Goal: Transaction & Acquisition: Purchase product/service

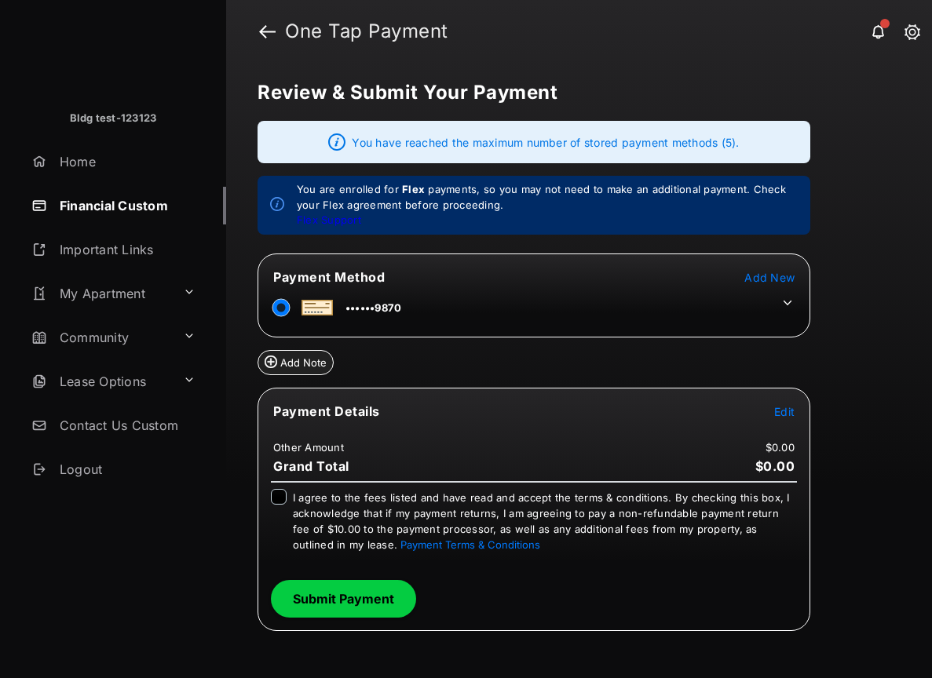
click at [780, 415] on span "Edit" at bounding box center [784, 411] width 20 height 13
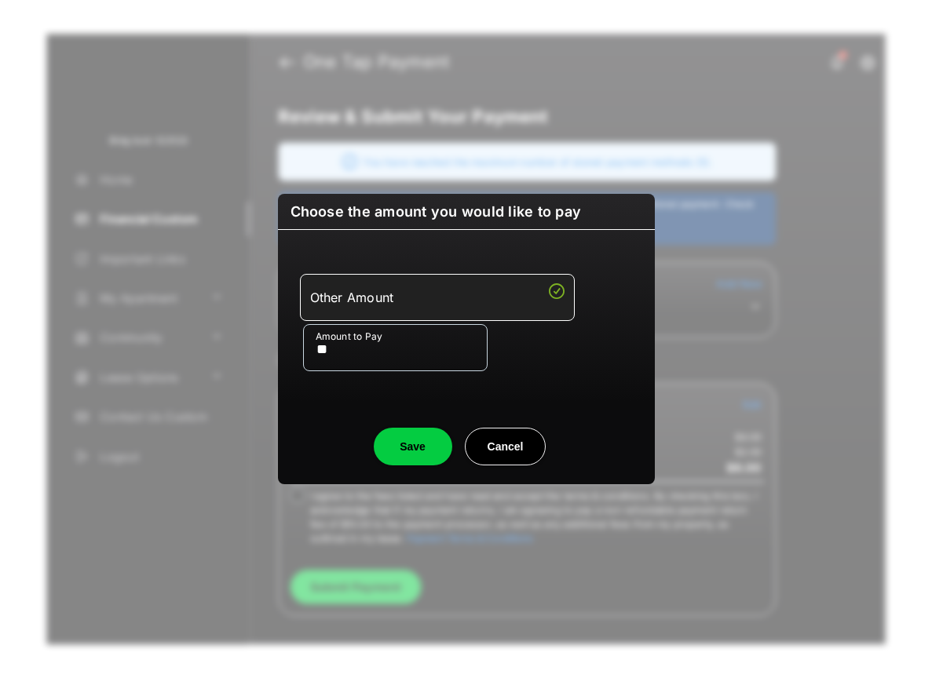
type input "**"
click at [415, 451] on button "Save" at bounding box center [413, 447] width 79 height 38
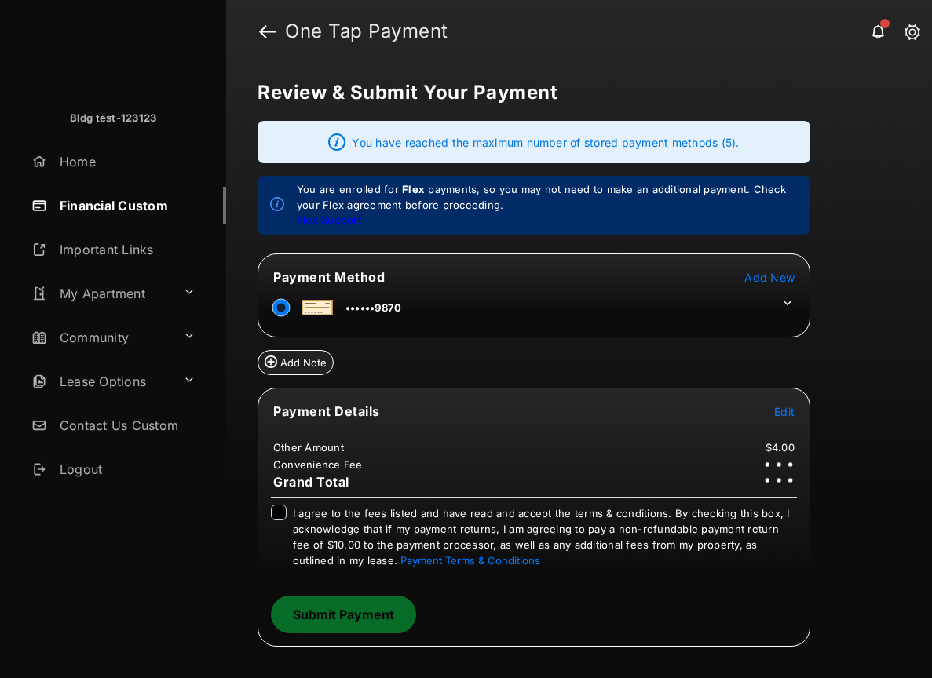
click at [786, 301] on icon at bounding box center [787, 303] width 14 height 14
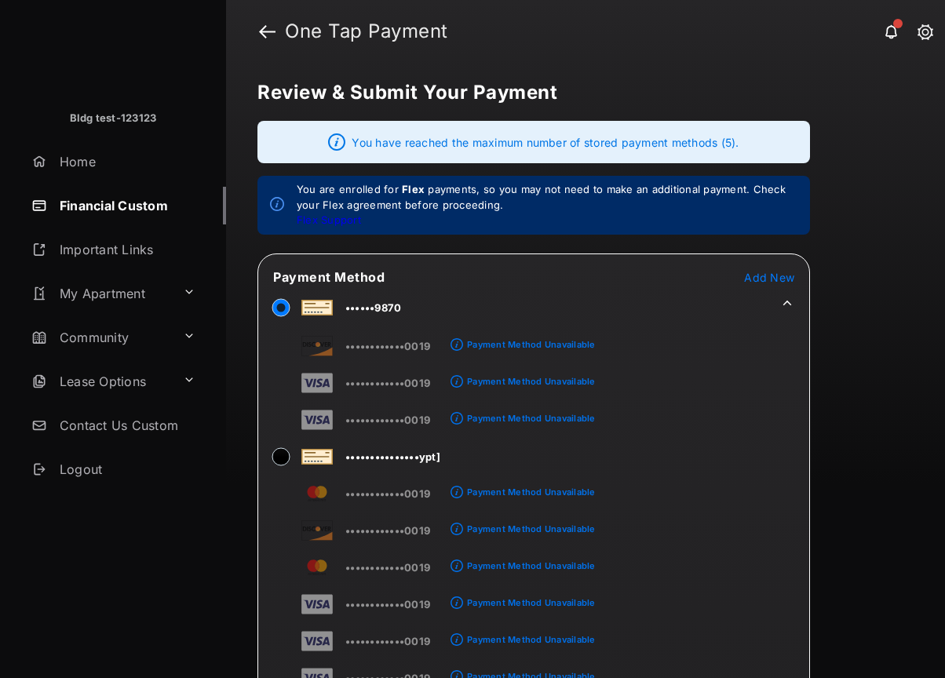
scroll to position [1052, 0]
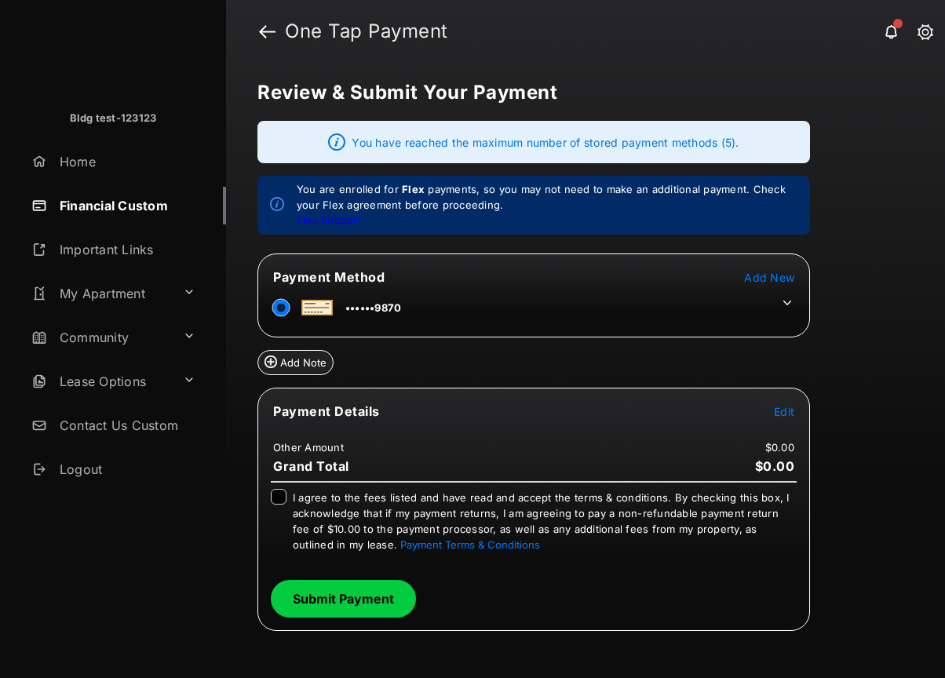
click at [788, 298] on icon at bounding box center [787, 303] width 14 height 14
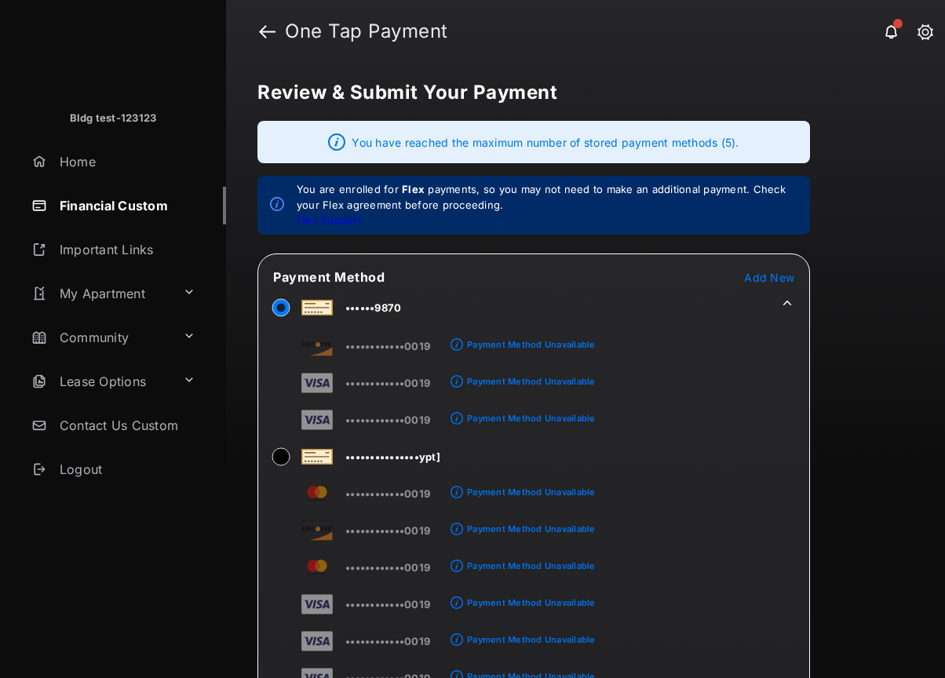
scroll to position [145, 0]
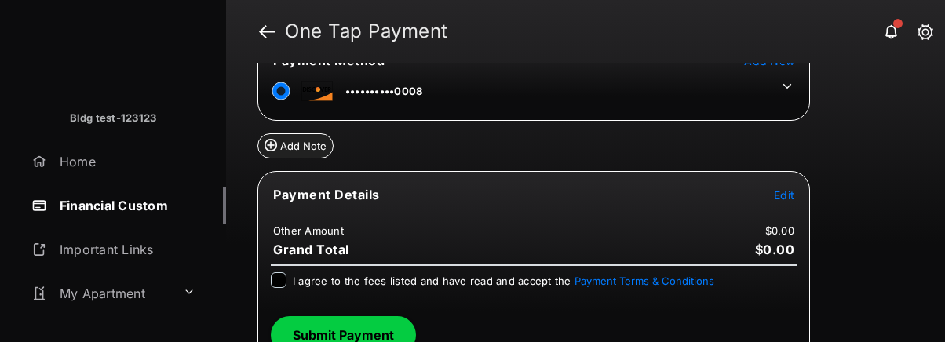
scroll to position [214, 0]
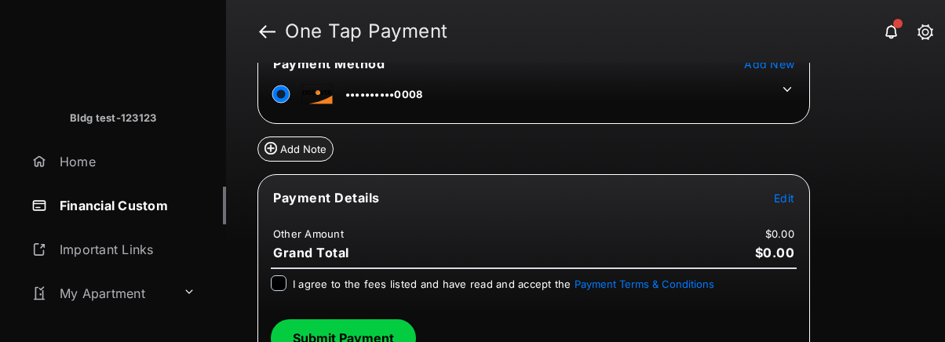
click at [787, 87] on icon at bounding box center [787, 89] width 14 height 14
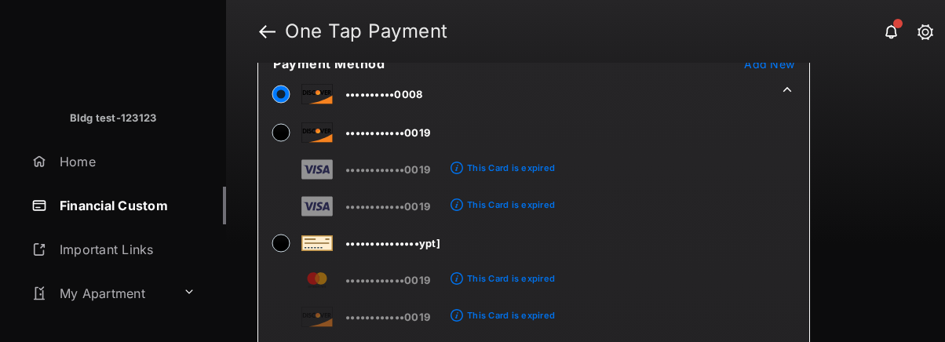
click at [491, 93] on tr "••••••••••0008" at bounding box center [534, 91] width 548 height 35
click at [674, 106] on tr "••••••••••0008" at bounding box center [534, 91] width 548 height 35
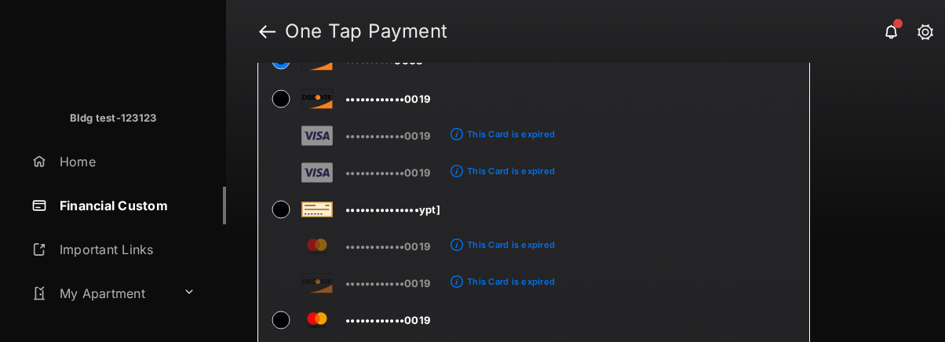
scroll to position [195, 0]
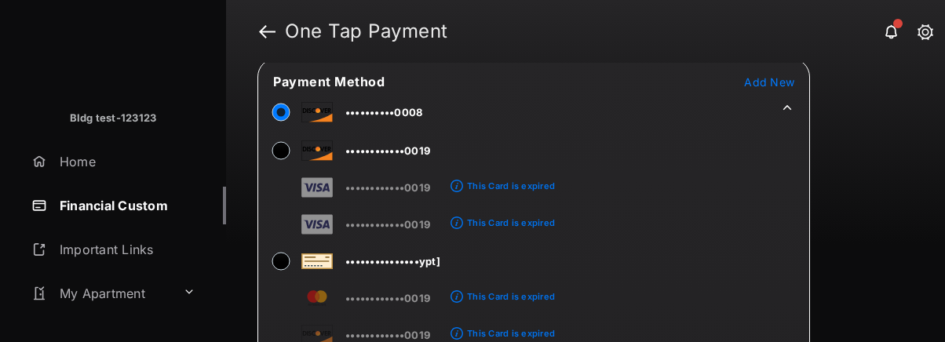
click at [785, 104] on icon at bounding box center [787, 107] width 14 height 14
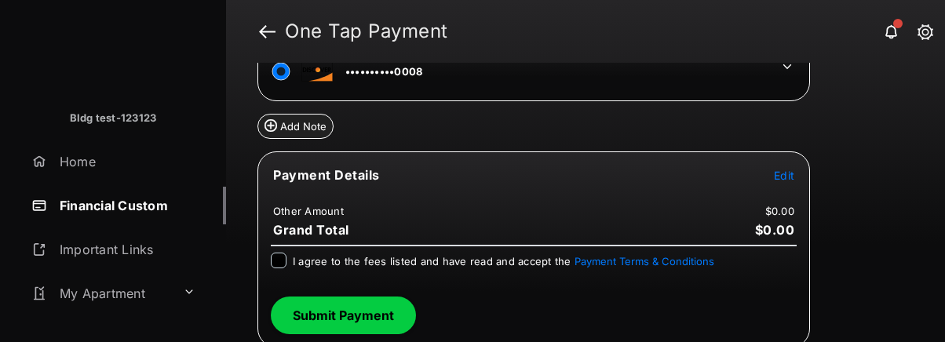
scroll to position [243, 0]
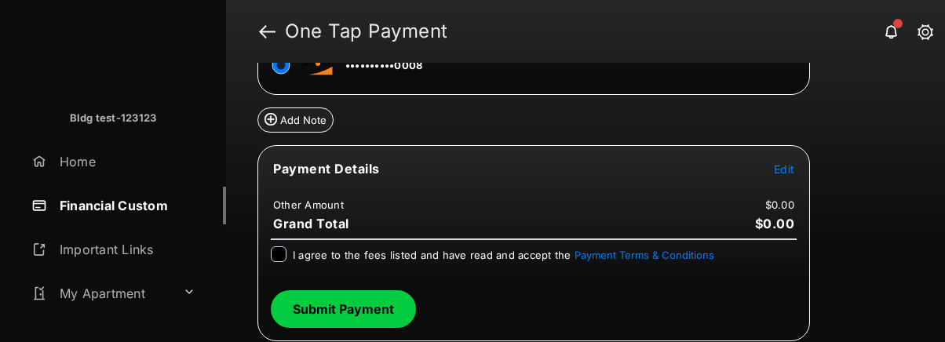
click at [788, 174] on span "Edit" at bounding box center [784, 169] width 20 height 13
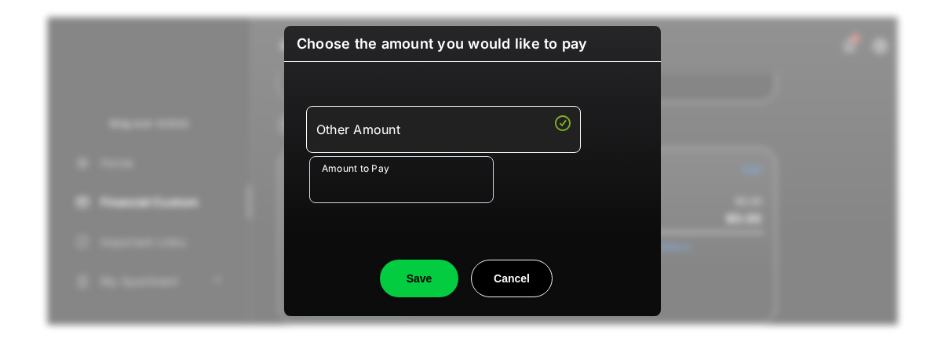
click at [405, 192] on input "Amount to Pay" at bounding box center [401, 179] width 184 height 47
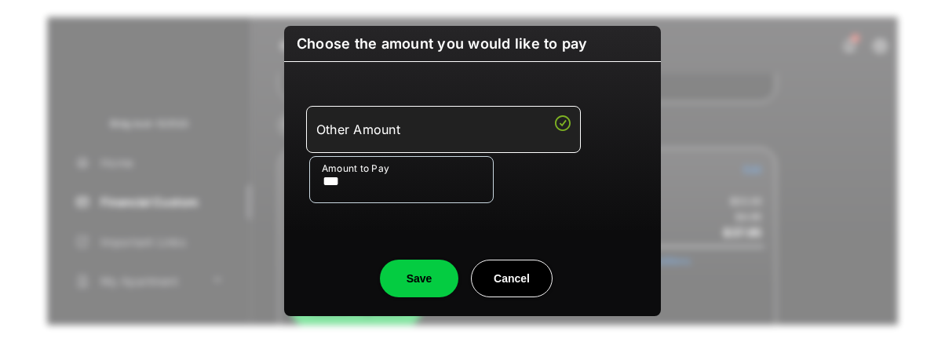
type input "***"
click at [419, 273] on button "Save" at bounding box center [419, 279] width 79 height 38
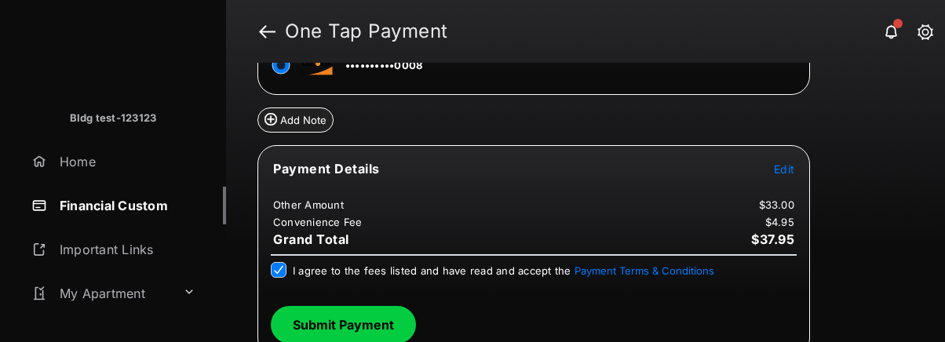
click at [352, 323] on button "Submit Payment" at bounding box center [343, 325] width 145 height 38
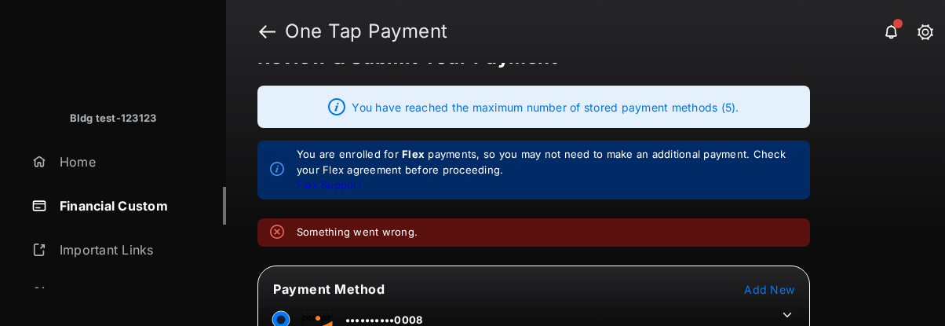
scroll to position [148, 0]
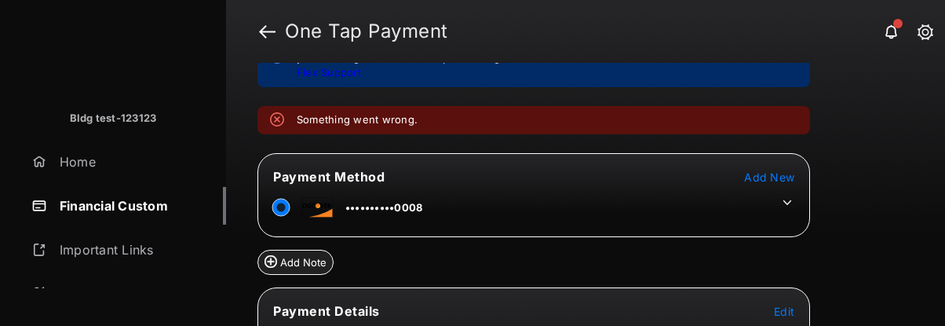
click at [597, 205] on tr "••••••••••0008" at bounding box center [534, 204] width 548 height 35
click at [793, 203] on icon at bounding box center [787, 202] width 14 height 14
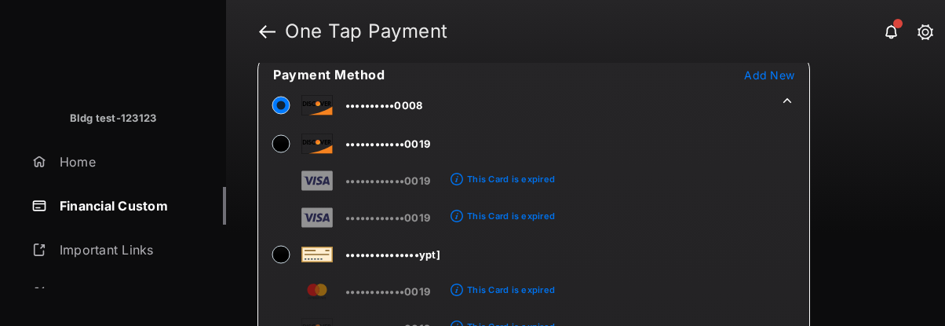
scroll to position [258, 0]
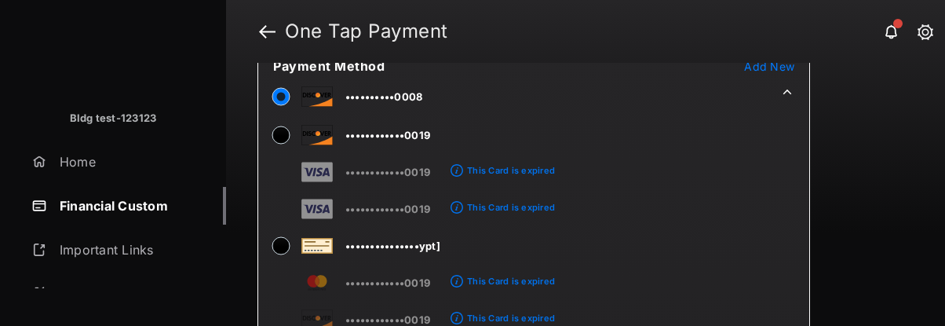
click at [884, 301] on div "Review & Submit Your Payment You have reached the maximum number of stored paym…" at bounding box center [585, 194] width 719 height 263
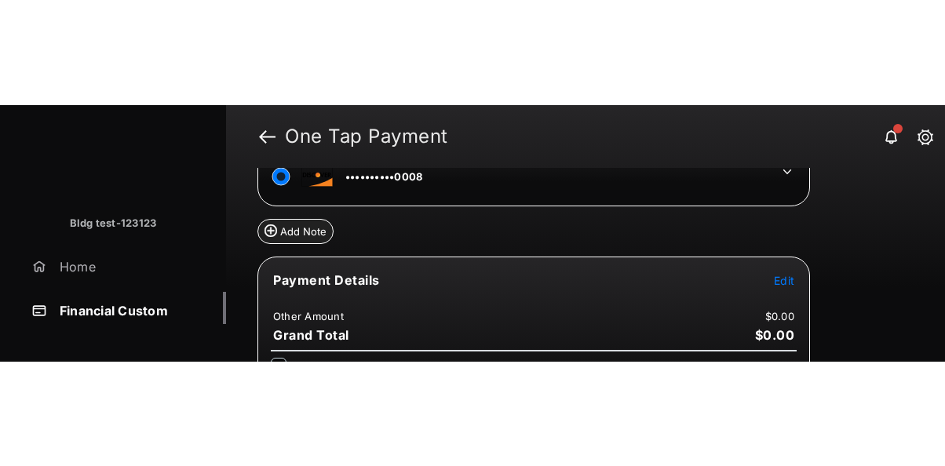
scroll to position [233, 0]
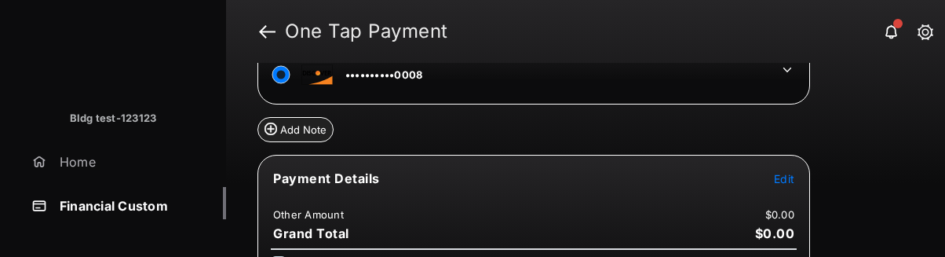
click at [493, 77] on tr "••••••••••0008" at bounding box center [534, 71] width 548 height 35
click at [787, 68] on icon at bounding box center [787, 70] width 14 height 14
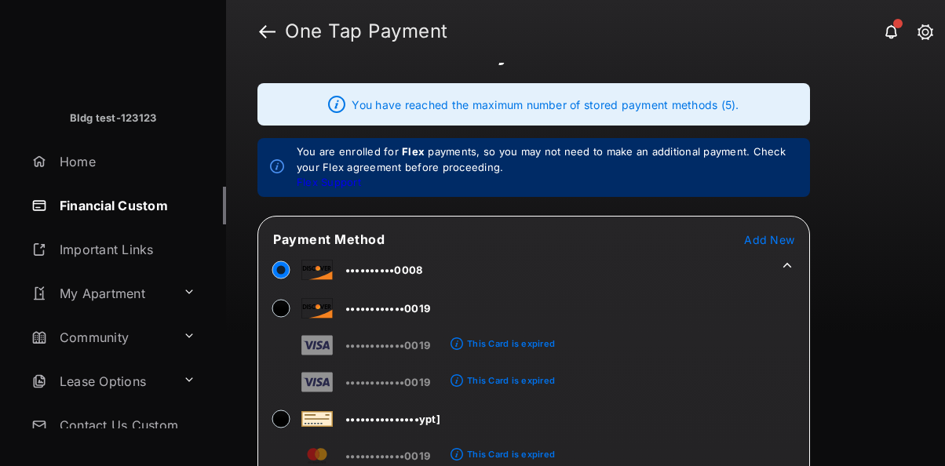
scroll to position [0, 0]
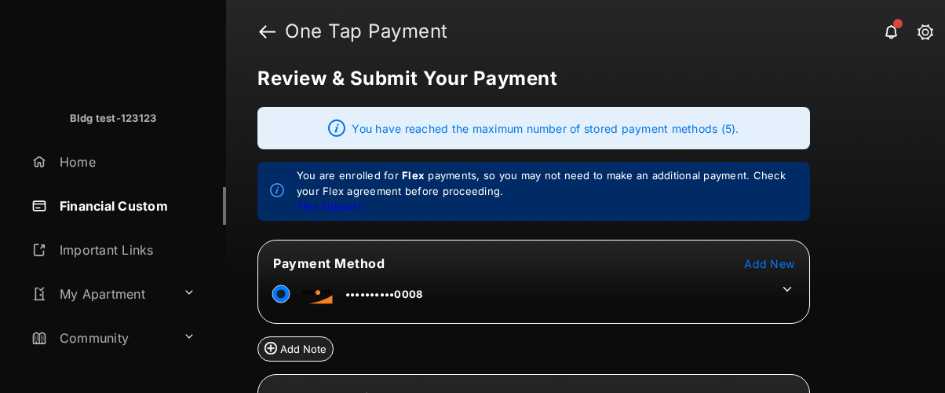
scroll to position [192, 0]
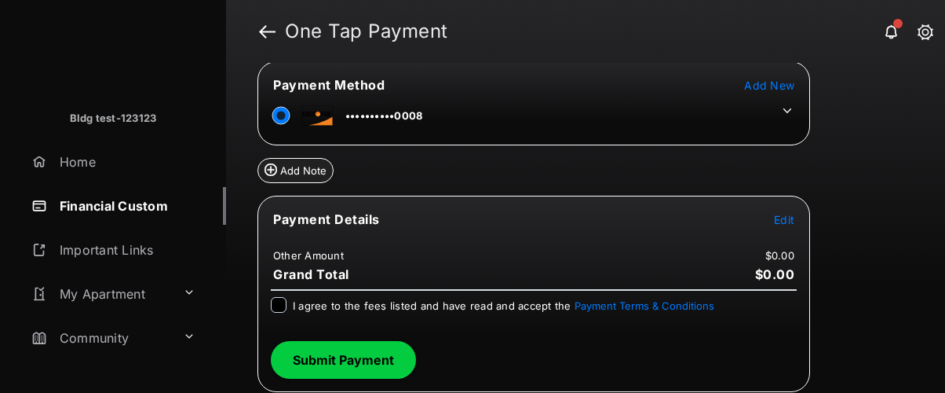
click at [785, 112] on icon at bounding box center [787, 111] width 14 height 14
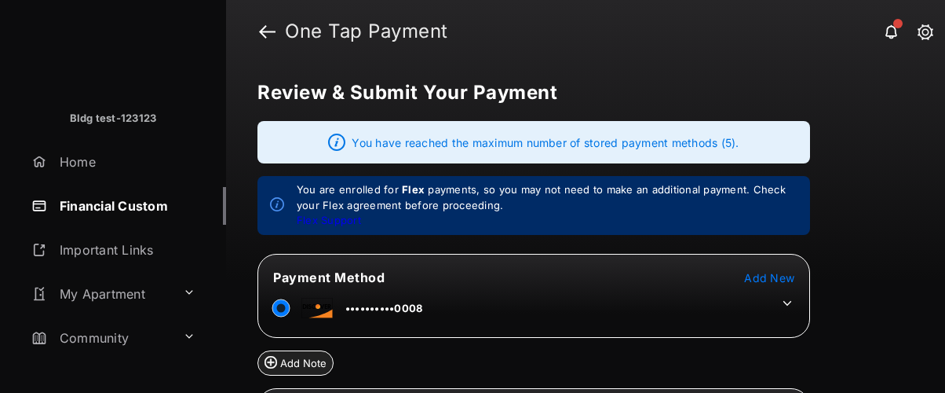
click at [488, 283] on tr "Payment Method Add New" at bounding box center [534, 276] width 548 height 17
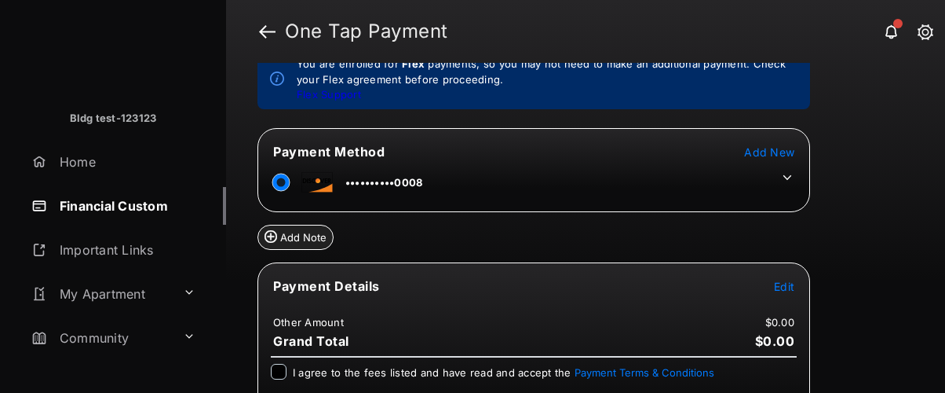
scroll to position [130, 0]
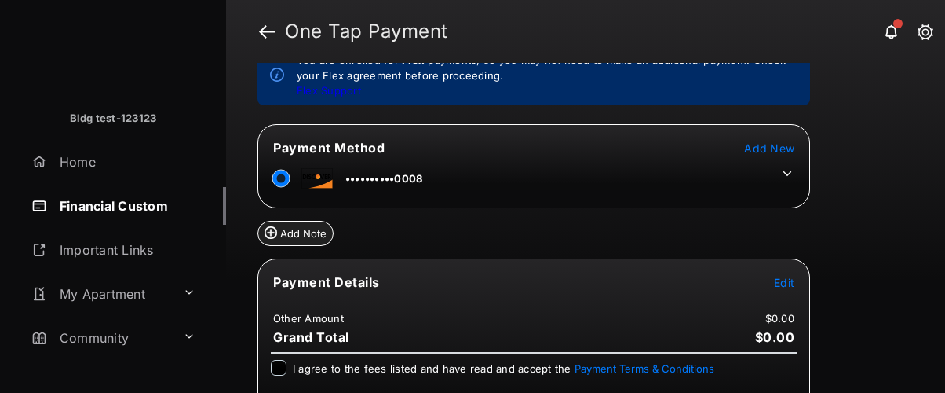
click at [785, 171] on icon at bounding box center [787, 173] width 14 height 14
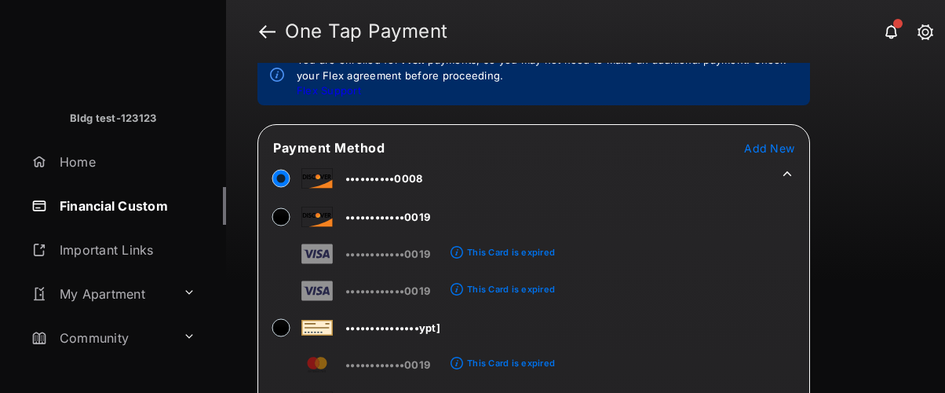
scroll to position [451, 0]
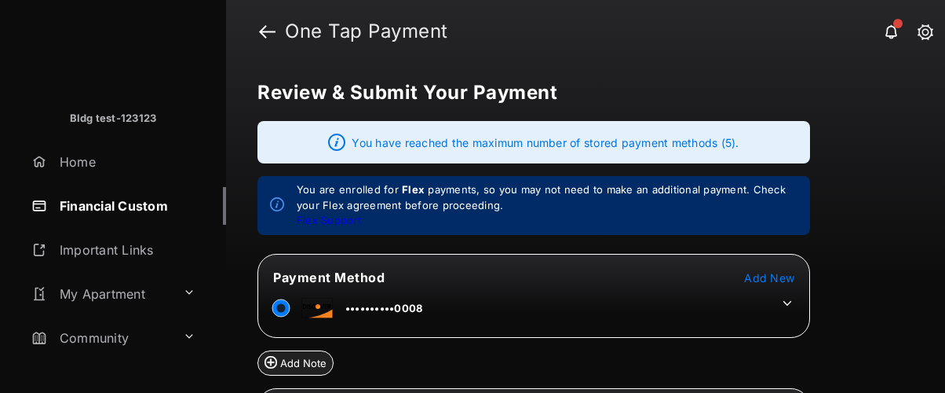
scroll to position [192, 0]
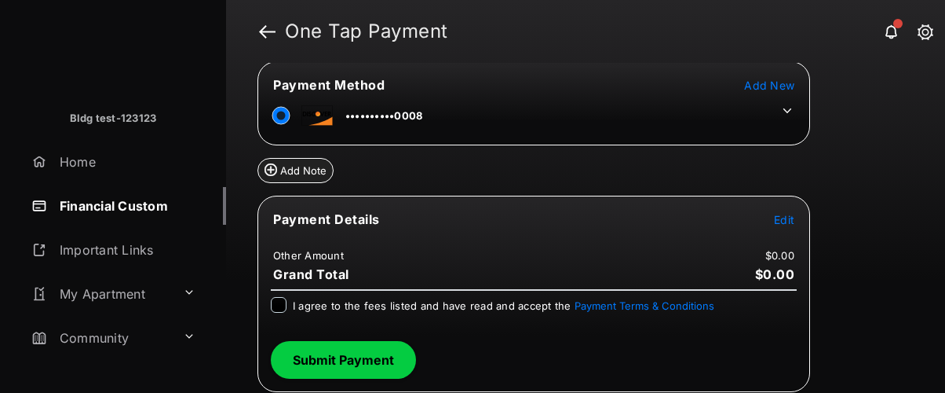
click at [788, 108] on icon at bounding box center [787, 111] width 14 height 14
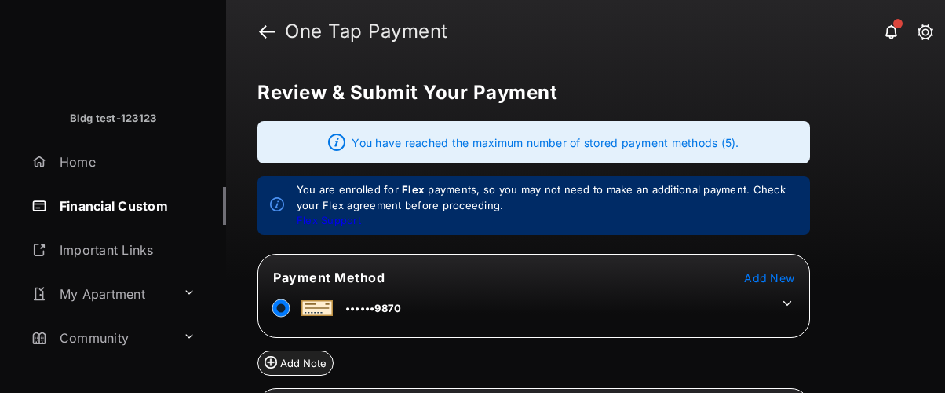
click at [624, 305] on tr "••••••9870" at bounding box center [534, 304] width 548 height 35
click at [784, 302] on icon at bounding box center [787, 302] width 9 height 5
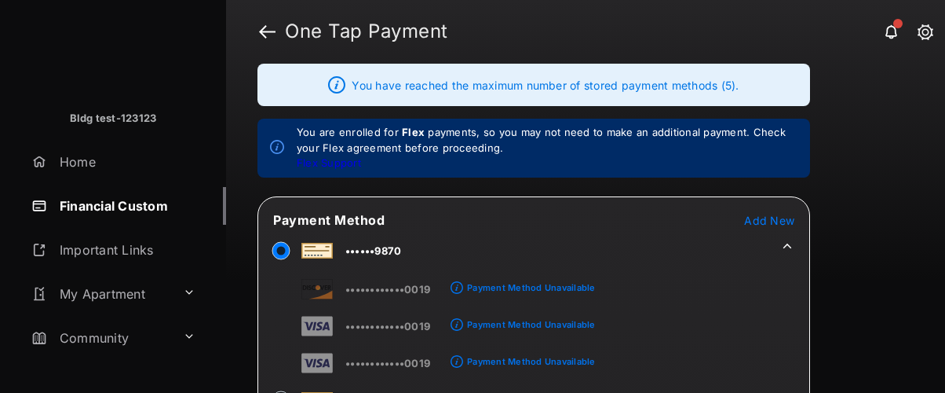
scroll to position [82, 0]
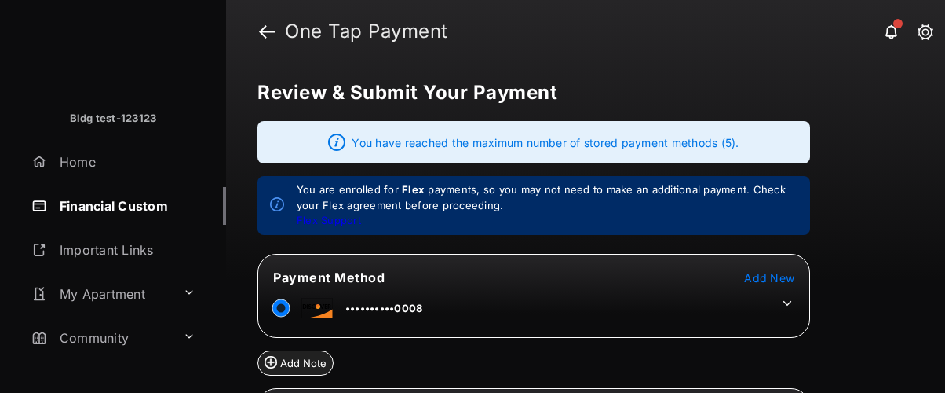
click at [475, 313] on tr "••••••••••0008" at bounding box center [534, 304] width 548 height 35
click at [783, 302] on icon at bounding box center [787, 303] width 14 height 14
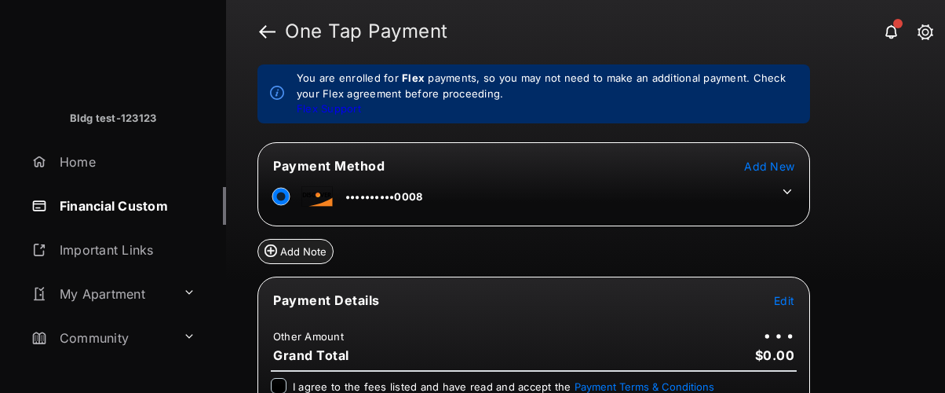
scroll to position [122, 0]
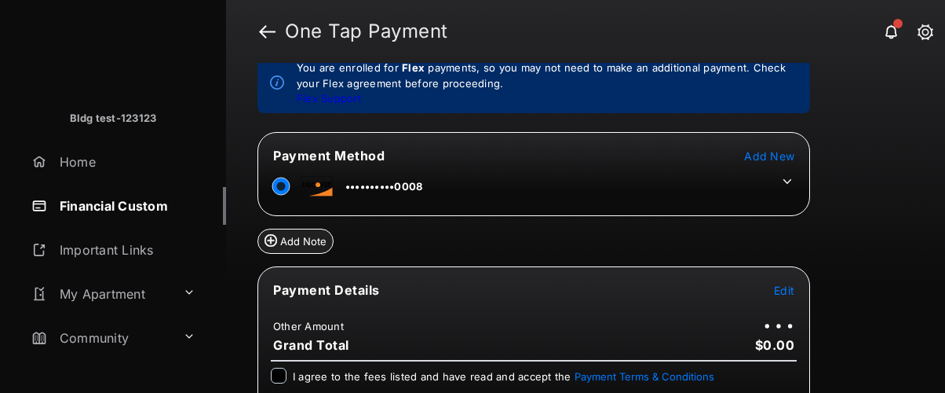
click at [775, 181] on td at bounding box center [784, 178] width 24 height 24
click at [784, 181] on icon at bounding box center [787, 181] width 14 height 14
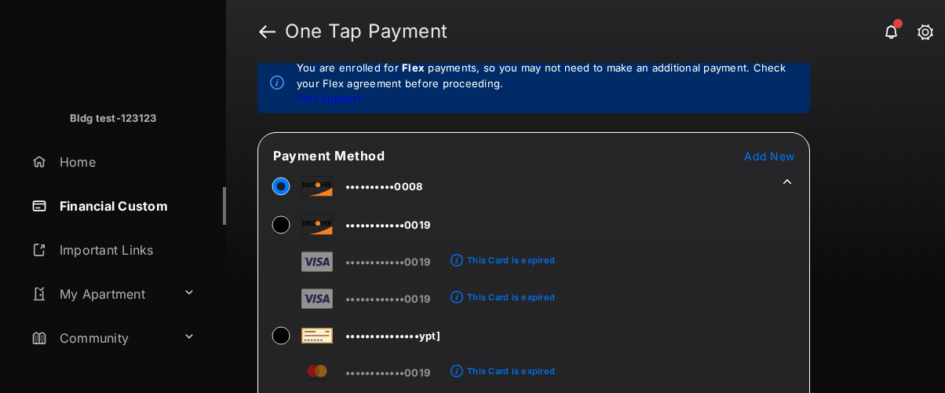
click at [787, 183] on icon at bounding box center [787, 181] width 14 height 14
